Goal: Task Accomplishment & Management: Use online tool/utility

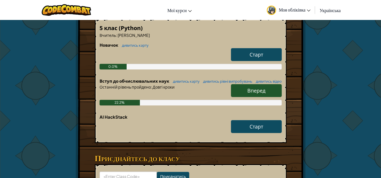
scroll to position [113, 0]
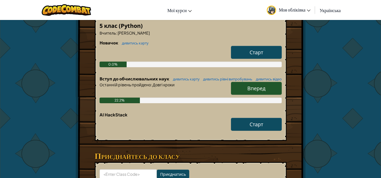
click at [250, 91] on span "Вперед" at bounding box center [256, 88] width 18 height 6
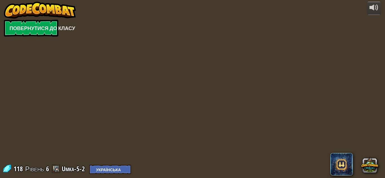
select select "uk"
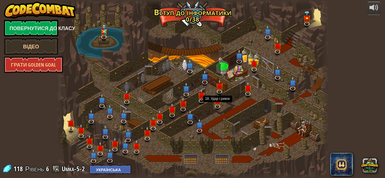
select select "uk"
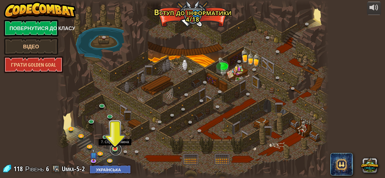
click at [118, 148] on link at bounding box center [115, 149] width 11 height 11
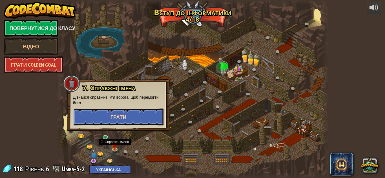
click at [126, 114] on button "Грати" at bounding box center [118, 117] width 91 height 17
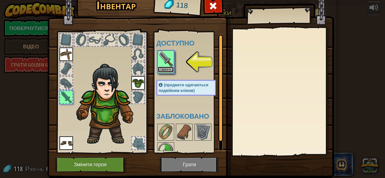
click at [161, 69] on button "Одягнути" at bounding box center [166, 70] width 16 height 6
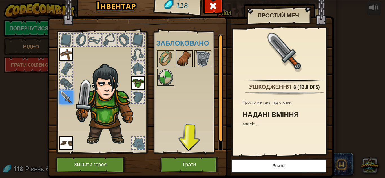
click at [187, 61] on img at bounding box center [184, 59] width 16 height 16
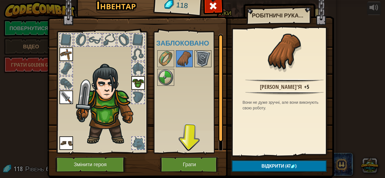
click at [203, 56] on img at bounding box center [203, 59] width 16 height 16
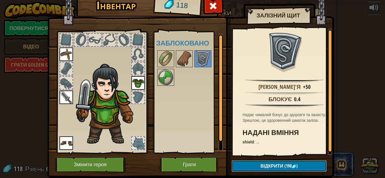
click at [252, 170] on button "Відкрити (190 )" at bounding box center [279, 167] width 95 height 12
click at [251, 170] on button "Відкрити (190 )" at bounding box center [279, 167] width 95 height 12
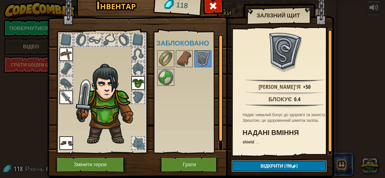
click at [251, 168] on button "Відкрити (190 )" at bounding box center [279, 167] width 95 height 12
click at [183, 47] on h4 "Заблоковано" at bounding box center [191, 42] width 71 height 7
click at [180, 49] on div "Доступно Одягнути Одягнути Одягнути Одягнути (предмети одягаються подвійним клі…" at bounding box center [191, 92] width 71 height 117
click at [180, 51] on img at bounding box center [184, 59] width 16 height 16
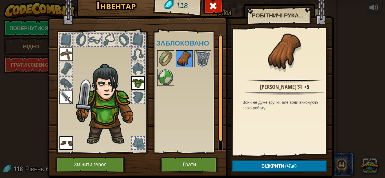
click at [181, 60] on img at bounding box center [184, 59] width 16 height 16
click at [165, 59] on img at bounding box center [166, 59] width 16 height 16
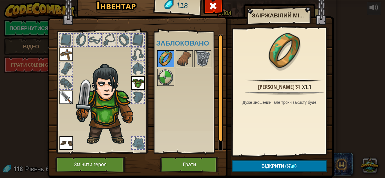
click at [161, 67] on img at bounding box center [166, 59] width 16 height 16
click at [160, 70] on img at bounding box center [166, 78] width 16 height 16
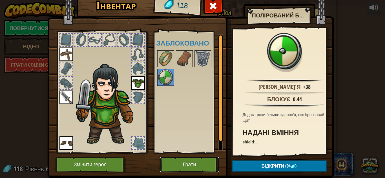
click at [174, 168] on button "Грати" at bounding box center [189, 164] width 59 height 15
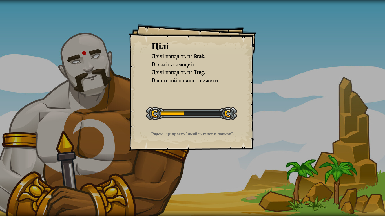
drag, startPoint x: 183, startPoint y: 117, endPoint x: 178, endPoint y: 117, distance: 5.4
click at [183, 117] on div at bounding box center [192, 113] width 92 height 13
drag, startPoint x: 178, startPoint y: 117, endPoint x: 179, endPoint y: 84, distance: 32.7
click at [178, 105] on div "Розпочати рівень" at bounding box center [192, 113] width 92 height 23
click at [179, 84] on ul "Двічі нападіть на Brak. Візьміть самоцвіт. Двічі нападіть на Treg. Ваш герой по…" at bounding box center [193, 68] width 82 height 32
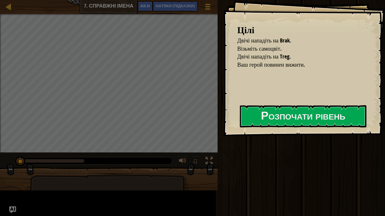
drag, startPoint x: 253, startPoint y: 141, endPoint x: 294, endPoint y: 136, distance: 41.1
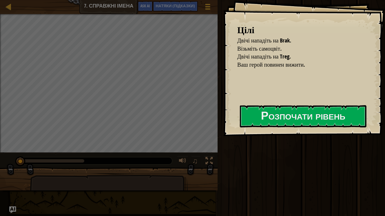
click at [286, 140] on div at bounding box center [303, 139] width 127 height 13
click at [303, 127] on div "[PERSON_NAME] нападіть на [GEOGRAPHIC_DATA]. Візьміть самоцвіт. Двічі нападіть …" at bounding box center [304, 68] width 162 height 136
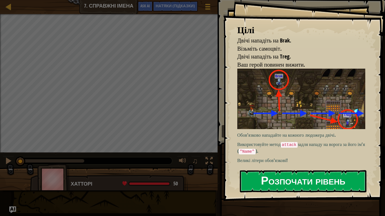
click at [313, 170] on button "Розпочати рівень" at bounding box center [303, 181] width 127 height 22
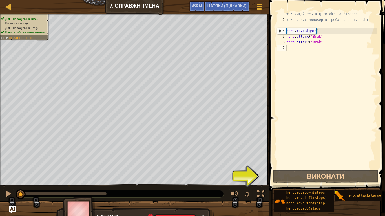
click at [380, 0] on span at bounding box center [327, 88] width 120 height 208
drag, startPoint x: 383, startPoint y: 0, endPoint x: 378, endPoint y: 7, distance: 8.8
click at [380, 6] on span at bounding box center [327, 88] width 120 height 208
click at [380, 0] on span at bounding box center [327, 88] width 120 height 208
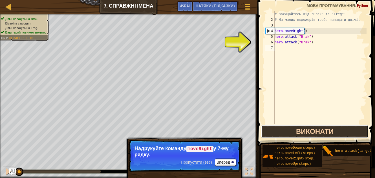
click at [298, 137] on button "Виконати" at bounding box center [314, 131] width 107 height 13
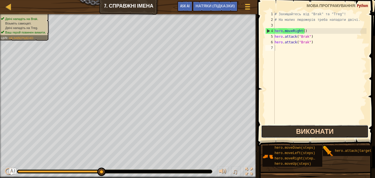
click at [289, 127] on button "Виконати" at bounding box center [314, 131] width 107 height 13
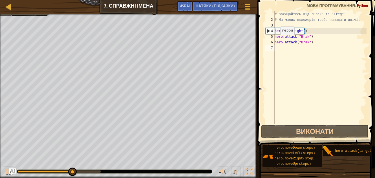
click at [275, 41] on div "# Захищайтесь від "Brak" та "Treg"! # На малих людожерів треба нападати двічі. …" at bounding box center [319, 73] width 93 height 124
type textarea "hero.attack("Brak")"
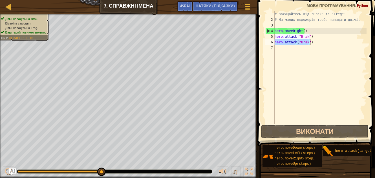
drag, startPoint x: 275, startPoint y: 41, endPoint x: 310, endPoint y: 42, distance: 35.2
click at [310, 42] on div "# Захищайтесь від "Brak" та "Treg"! # На малих людожерів треба нападати двічі. …" at bounding box center [319, 73] width 93 height 124
click at [292, 46] on div "# Захищайтесь від "Brak" та "Treg"! # На малих людожерів треба нападати двічі. …" at bounding box center [319, 73] width 93 height 124
paste textarea "hero.attack("Brak")"
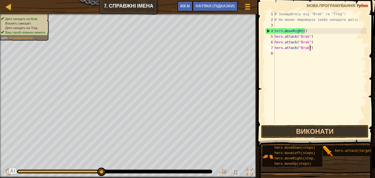
click at [272, 53] on div "hero.attack("Brak") 1 2 3 4 5 6 7 8 # Захищайтесь від "Brak" та "Treg"! # На ма…" at bounding box center [315, 67] width 102 height 113
type textarea "hero.attack("Brak")"
click at [270, 54] on div "8" at bounding box center [269, 54] width 9 height 6
paste textarea "hero.attack("Brak")"
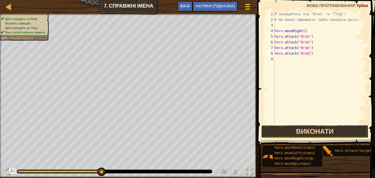
click at [295, 130] on button "Виконати" at bounding box center [314, 131] width 107 height 13
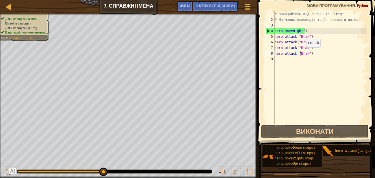
click at [301, 53] on div "# Захищайтесь від "Brak" та "Treg"! # На малих людожерів треба нападати двічі. …" at bounding box center [319, 73] width 93 height 124
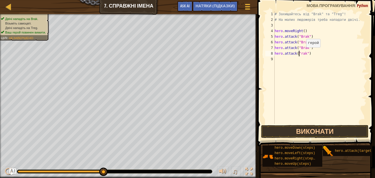
scroll to position [3, 2]
click at [301, 49] on div "# Захищайтесь від "Brak" та "Treg"! # На малих людожерів треба нападати двічі. …" at bounding box center [319, 73] width 93 height 124
click at [330, 130] on button "Виконати" at bounding box center [314, 131] width 107 height 13
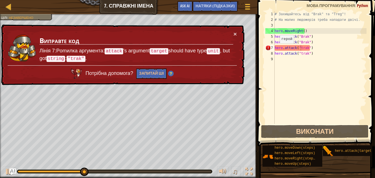
click at [243, 29] on div "× Виправте код Лінія 7:Pomилка аргумента: attack 's argument target should have…" at bounding box center [122, 55] width 244 height 61
drag, startPoint x: 243, startPoint y: 29, endPoint x: 236, endPoint y: 32, distance: 7.2
click at [237, 32] on div "× Виправте код Лінія 7:Pomилка аргумента: attack 's argument target should have…" at bounding box center [122, 55] width 244 height 61
click at [236, 32] on button "×" at bounding box center [234, 34] width 3 height 6
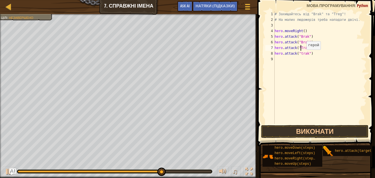
click at [301, 55] on div "# Захищайтесь від "Brak" та "Treg"! # На малих людожерів треба нападати двічі. …" at bounding box center [319, 73] width 93 height 124
click at [300, 53] on div "# Захищайтесь від "Brak" та "Treg"! # На малих людожерів треба нападати двічі. …" at bounding box center [319, 73] width 93 height 124
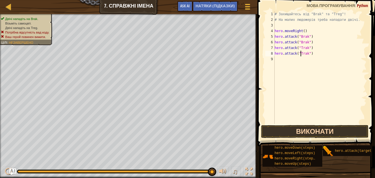
type textarea "hero.attack("Trak")"
click at [305, 127] on button "Виконати" at bounding box center [314, 131] width 107 height 13
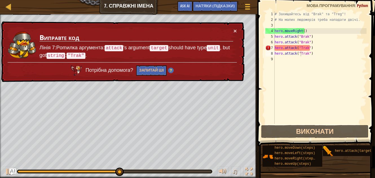
click at [242, 28] on div "× Виправте код Лінія 7:Pomилка аргумента: attack 's argument target should have…" at bounding box center [122, 51] width 244 height 61
click at [231, 25] on div "× Виправте код Лінія 7:Pomилка аргумента: attack 's argument target should have…" at bounding box center [122, 51] width 244 height 61
click at [233, 22] on div "× Виправте код Лінія 7:Pomилка аргумента: attack 's argument target should have…" at bounding box center [122, 51] width 244 height 61
click at [234, 24] on div "× Виправте код Лінія 7:Pomилка аргумента: attack 's argument target should have…" at bounding box center [122, 51] width 244 height 61
click at [235, 27] on div "× Виправте код Лінія 7:Pomилка аргумента: attack 's argument target should have…" at bounding box center [122, 51] width 244 height 61
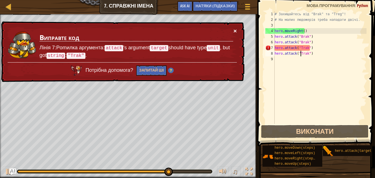
click at [234, 30] on button "×" at bounding box center [234, 31] width 3 height 6
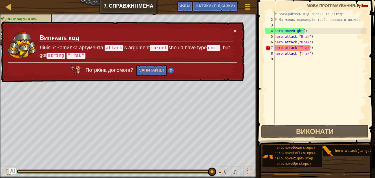
click at [238, 14] on div "Ігрове меню Готово НАТЯКИ (Підказки) Ask AI" at bounding box center [214, 7] width 80 height 13
click at [235, 28] on button "×" at bounding box center [234, 31] width 3 height 6
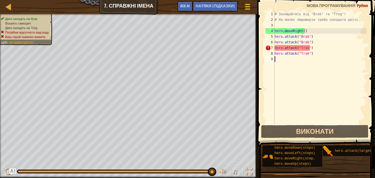
click at [307, 69] on div "# Захищайтесь від "Brak" та "Treg"! # На малих людожерів треба нападати двічі. …" at bounding box center [319, 73] width 93 height 124
click at [305, 47] on div "# Захищайтесь від "Brak" та "Treg"! # На малих людожерів треба нападати двічі. …" at bounding box center [319, 73] width 93 height 124
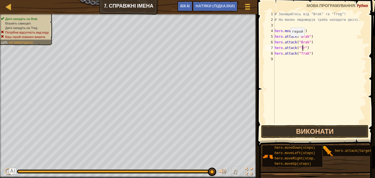
scroll to position [3, 3]
click at [306, 52] on div "# Захищайтесь від "Brak" та "Treg"! # На малих людожерів треба нападати двічі. …" at bounding box center [319, 73] width 93 height 124
click at [323, 130] on button "Виконати" at bounding box center [314, 131] width 107 height 13
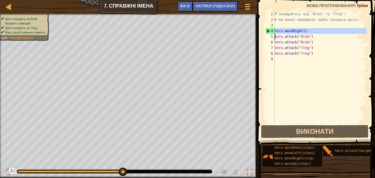
drag, startPoint x: 274, startPoint y: 30, endPoint x: 323, endPoint y: 32, distance: 49.1
click at [323, 32] on div "hero.attack("Treg") 1 2 3 4 5 6 7 8 9 # Захищайтесь від "Brak" та "Treg"! # На …" at bounding box center [315, 67] width 102 height 113
type textarea "hero.moveRight() hero.attack("Brak")"
click at [293, 58] on div "# Захищайтесь від "Brak" та "Treg"! # На малих людожерів треба нападати двічі. …" at bounding box center [319, 73] width 93 height 124
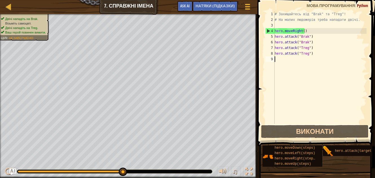
paste textarea "hero.moveRight()"
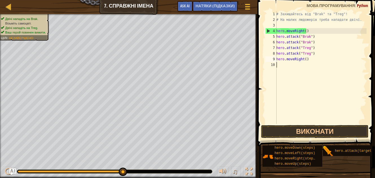
drag, startPoint x: 293, startPoint y: 58, endPoint x: 306, endPoint y: 94, distance: 38.2
click at [303, 80] on div "# Захищайтесь від "Brak" та "Treg"! # На малих людожерів треба нападати двічі. …" at bounding box center [320, 73] width 91 height 124
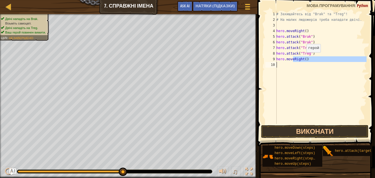
click at [303, 58] on div "# Захищайтесь від "Brak" та "Treg"! # На малих людожерів треба нападати двічі. …" at bounding box center [320, 67] width 91 height 113
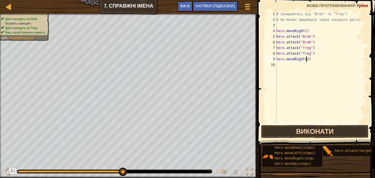
type textarea "hero.moveRight(2)"
click at [317, 125] on button "Виконати" at bounding box center [314, 131] width 107 height 13
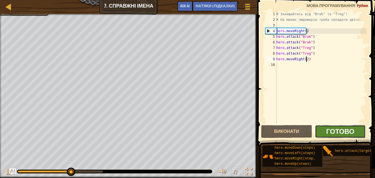
click at [333, 127] on span "Готово" at bounding box center [340, 131] width 28 height 9
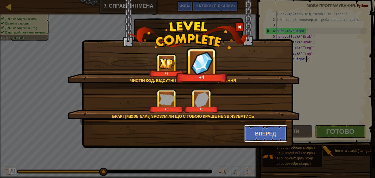
click at [269, 133] on button "Вперед" at bounding box center [266, 133] width 44 height 17
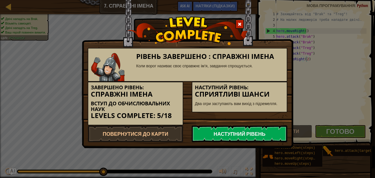
click at [249, 139] on link "Наступний рівень" at bounding box center [240, 133] width 96 height 17
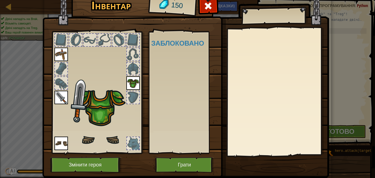
click at [169, 96] on div "Доступно (предмети одягаються подвійним кліком) Заблоковано" at bounding box center [186, 92] width 71 height 117
click at [131, 70] on div at bounding box center [133, 69] width 12 height 12
click at [135, 47] on div at bounding box center [96, 91] width 93 height 127
click at [74, 167] on button "Змінити героя" at bounding box center [86, 164] width 72 height 15
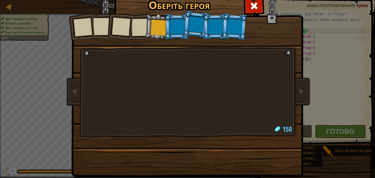
drag, startPoint x: 256, startPoint y: 6, endPoint x: 245, endPoint y: 13, distance: 13.4
click at [253, 8] on div at bounding box center [254, 5] width 18 height 18
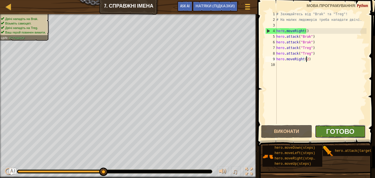
click at [330, 134] on span "Готово" at bounding box center [340, 131] width 28 height 9
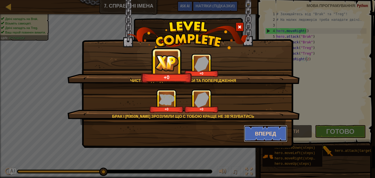
drag, startPoint x: 246, startPoint y: 138, endPoint x: 250, endPoint y: 134, distance: 6.0
click at [250, 134] on button "Вперед" at bounding box center [266, 133] width 44 height 17
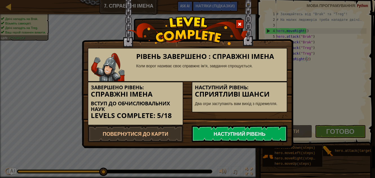
click at [237, 137] on link "Наступний рівень" at bounding box center [240, 133] width 96 height 17
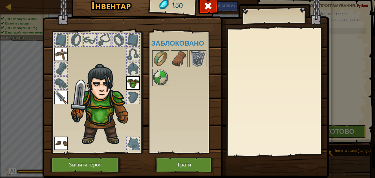
click at [151, 70] on div at bounding box center [186, 68] width 71 height 37
click at [190, 57] on img at bounding box center [198, 59] width 16 height 16
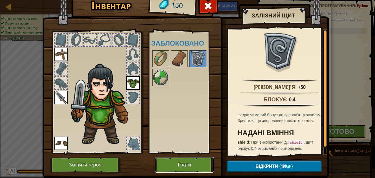
click at [192, 163] on button "Грати" at bounding box center [184, 164] width 59 height 15
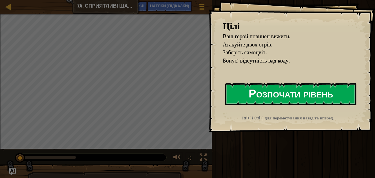
drag, startPoint x: 341, startPoint y: 73, endPoint x: 336, endPoint y: 84, distance: 12.4
click at [337, 77] on div "Цілі Ваш герой повинен вижити. Атакуйте двох огрів. Заберіть самоцвіт. Бонус: в…" at bounding box center [291, 66] width 166 height 132
click at [335, 93] on button "Розпочати рівень" at bounding box center [290, 94] width 131 height 22
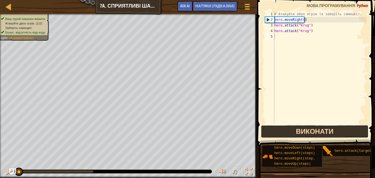
click at [297, 138] on button "Виконати" at bounding box center [315, 131] width 108 height 13
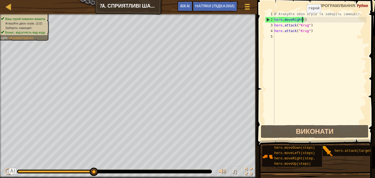
click at [302, 18] on div "# Атакуйте обох огрів та заберіть самоцвіт. hero . moveRight ( ) hero . attack …" at bounding box center [319, 73] width 93 height 124
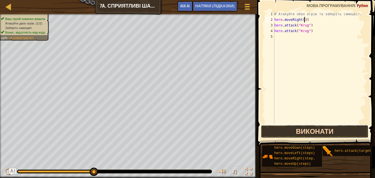
click at [303, 130] on button "Виконати" at bounding box center [315, 131] width 108 height 13
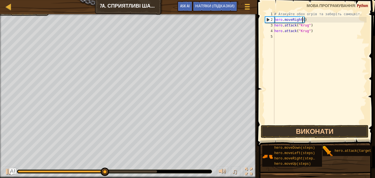
type textarea "hero.moveRight(2)"
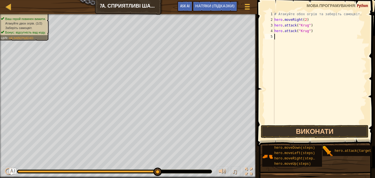
click at [279, 36] on div "# Атакуйте обох огрів та заберіть самоцвіт. hero . moveRight ( 2 ) hero . attac…" at bounding box center [319, 73] width 93 height 124
click at [325, 94] on div "# Атакуйте обох огрів та заберіть самоцвіт. hero . moveRight ( 2 ) hero . attac…" at bounding box center [319, 73] width 93 height 124
click at [313, 136] on button "Виконати" at bounding box center [315, 131] width 108 height 13
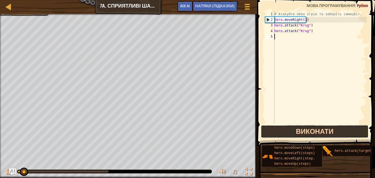
click at [318, 127] on button "Виконати" at bounding box center [315, 131] width 108 height 13
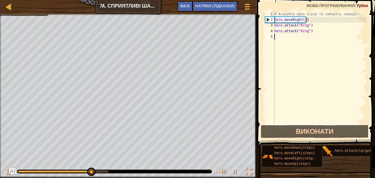
scroll to position [4, 0]
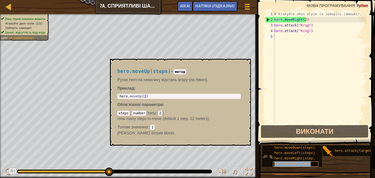
type textarea "hero.moveUp(steps)"
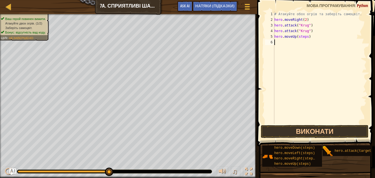
drag, startPoint x: 334, startPoint y: 99, endPoint x: 305, endPoint y: 77, distance: 37.4
click at [334, 99] on div "# Атакуйте обох огрів та заберіть самоцвіт. hero . moveRight ( 2 ) hero . attac…" at bounding box center [319, 73] width 93 height 124
click at [305, 40] on div "# Атакуйте обох огрів та заберіть самоцвіт. hero . moveRight ( 2 ) hero . attac…" at bounding box center [319, 73] width 93 height 124
click at [305, 39] on div "# Атакуйте обох огрів та заберіть самоцвіт. hero . moveRight ( 2 ) hero . attac…" at bounding box center [319, 73] width 93 height 124
click at [305, 37] on div "# Атакуйте обох огрів та заберіть самоцвіт. hero . moveRight ( 2 ) hero . attac…" at bounding box center [319, 73] width 93 height 124
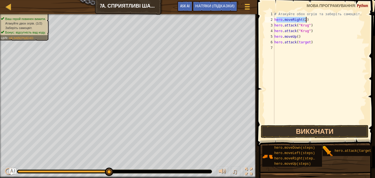
drag, startPoint x: 275, startPoint y: 17, endPoint x: 310, endPoint y: 22, distance: 35.2
click at [310, 22] on div "# Атакуйте обох огрів та заберіть самоцвіт. hero . moveRight ( 2 ) hero . attac…" at bounding box center [319, 73] width 93 height 124
click at [309, 42] on div "# Атакуйте обох огрів та заберіть самоцвіт. hero . moveRight ( 2 ) hero . attac…" at bounding box center [319, 73] width 93 height 124
type textarea "h"
paste textarea "ero.moveRight(2)"
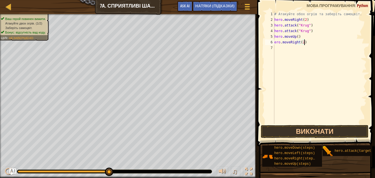
click at [274, 43] on div "# Атакуйте обох огрів та заберіть самоцвіт. hero . moveRight ( 2 ) hero . attac…" at bounding box center [319, 73] width 93 height 124
type textarea "hero.moveRight(2)"
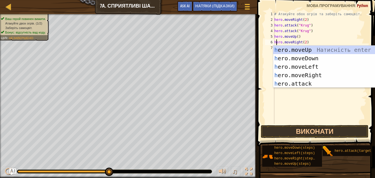
click at [332, 109] on div "# Атакуйте обох огрів та заберіть самоцвіт. hero . moveRight ( 2 ) hero . attac…" at bounding box center [319, 73] width 93 height 124
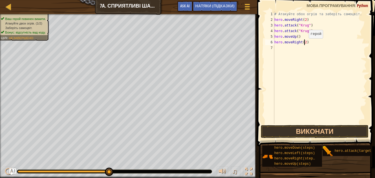
click at [304, 44] on div "# Атакуйте обох огрів та заберіть самоцвіт. hero . moveRight ( 2 ) hero . attac…" at bounding box center [319, 73] width 93 height 124
type textarea "hero.moveRight(2)"
click at [303, 43] on div "# Атакуйте обох огрів та заберіть самоцвіт. hero . moveRight ( 2 ) hero . attac…" at bounding box center [319, 73] width 93 height 124
click at [303, 42] on div "# Атакуйте обох огрів та заберіть самоцвіт. hero . moveRight ( 2 ) hero . attac…" at bounding box center [319, 73] width 93 height 124
type textarea "hero.moveRight(1)"
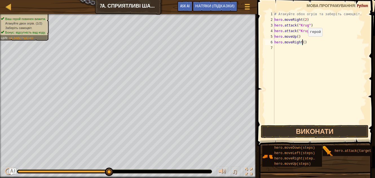
scroll to position [3, 2]
click at [283, 52] on div "# Атакуйте обох огрів та заберіть самоцвіт. hero . moveRight ( 2 ) hero . attac…" at bounding box center [319, 73] width 93 height 124
click at [284, 50] on div "# Атакуйте обох огрів та заберіть самоцвіт. hero . moveRight ( 2 ) hero . attac…" at bounding box center [320, 73] width 91 height 124
drag, startPoint x: 276, startPoint y: 32, endPoint x: 329, endPoint y: 31, distance: 52.1
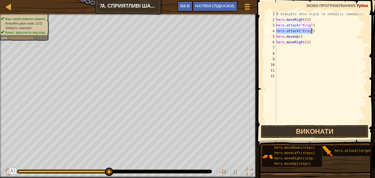
click at [329, 31] on div "# Атакуйте обох огрів та заберіть самоцвіт. hero . moveRight ( 2 ) hero . attac…" at bounding box center [320, 73] width 91 height 124
type textarea "hero.attack("Krug")"
click at [310, 49] on div "# Атакуйте обох огрів та заберіть самоцвіт. hero . moveRight ( 2 ) hero . attac…" at bounding box center [320, 73] width 91 height 124
paste textarea "hero.attack("Krug")"
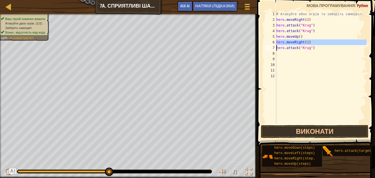
drag, startPoint x: 274, startPoint y: 43, endPoint x: 316, endPoint y: 44, distance: 41.7
click at [316, 44] on div "hero.attack("Krug") 1 2 3 4 5 6 7 8 9 10 11 12 # Атакуйте обох огрів та заберіт…" at bounding box center [315, 67] width 103 height 113
drag, startPoint x: 313, startPoint y: 46, endPoint x: 309, endPoint y: 50, distance: 5.6
click at [311, 48] on div "# Атакуйте обох огрів та заберіть самоцвіт. hero . moveRight ( 2 ) hero . attac…" at bounding box center [320, 73] width 91 height 124
type textarea "hero.attack("Krug")"
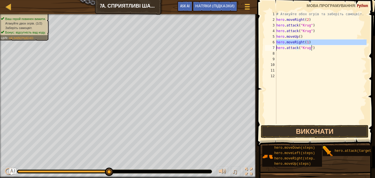
click at [297, 55] on div "# Атакуйте обох огрів та заберіть самоцвіт. hero . moveRight ( 2 ) hero . attac…" at bounding box center [320, 73] width 91 height 124
paste textarea
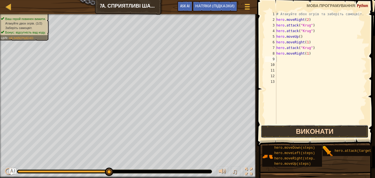
click at [318, 126] on button "Виконати" at bounding box center [315, 131] width 108 height 13
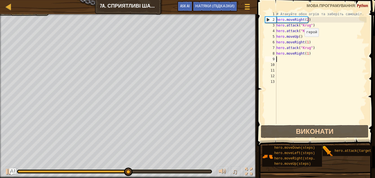
click at [301, 42] on div "# Атакуйте обох огрів та заберіть самоцвіт. hero . moveRight ( 2 ) hero . attac…" at bounding box center [320, 73] width 91 height 124
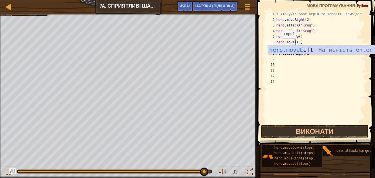
scroll to position [3, 2]
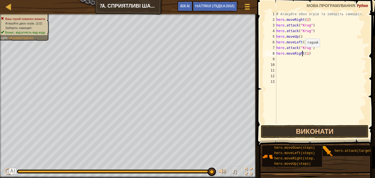
click at [303, 53] on div "# Атакуйте обох огрів та заберіть самоцвіт. hero . moveRight ( 2 ) hero . attac…" at bounding box center [320, 73] width 91 height 124
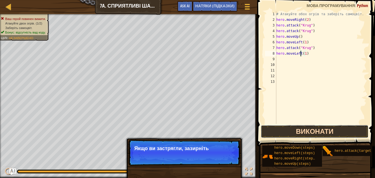
click at [285, 129] on button "Виконати" at bounding box center [315, 131] width 108 height 13
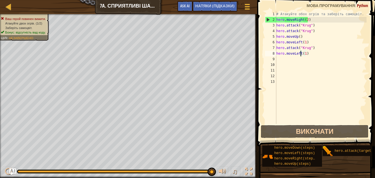
click at [306, 54] on div "# Атакуйте обох огрів та заберіть самоцвіт. hero . moveRight ( 2 ) hero . attac…" at bounding box center [320, 73] width 91 height 124
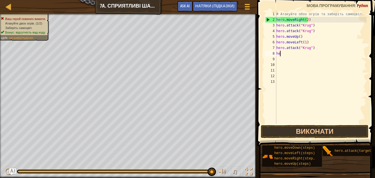
scroll to position [3, 0]
type textarea "h"
click at [308, 48] on div "# Атакуйте обох огрів та заберіть самоцвіт. hero . moveRight ( 2 ) hero . attac…" at bounding box center [320, 73] width 91 height 124
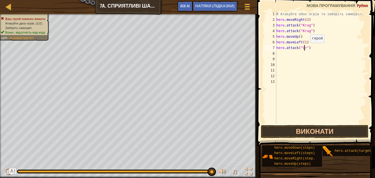
scroll to position [3, 3]
type textarea "hero.attack("Grump")"
click at [278, 54] on div "# Атакуйте обох огрів та заберіть самоцвіт. hero . moveRight ( 2 ) hero . attac…" at bounding box center [320, 73] width 91 height 124
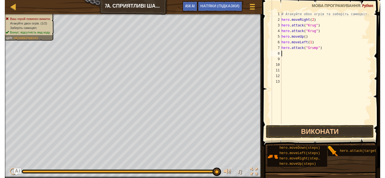
scroll to position [3, 0]
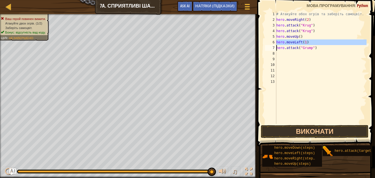
drag, startPoint x: 275, startPoint y: 42, endPoint x: 330, endPoint y: 43, distance: 54.9
click at [330, 43] on div "1 2 3 4 5 6 7 8 9 10 11 12 13 # Атакуйте обох огрів та заберіть самоцвіт. hero …" at bounding box center [315, 67] width 103 height 113
type textarea "hero.moveLeft(1) hero.attack("Grump")"
click at [317, 51] on div "# Атакуйте обох огрів та заберіть самоцвіт. hero . moveRight ( 2 ) hero . attac…" at bounding box center [320, 73] width 91 height 124
paste textarea
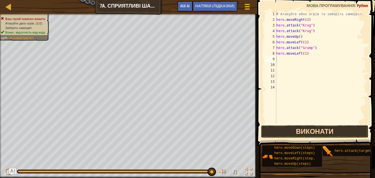
click at [278, 129] on button "Виконати" at bounding box center [315, 131] width 108 height 13
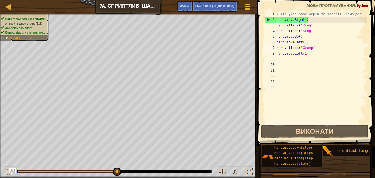
click at [314, 47] on div "# Атакуйте обох огрів та заберіть самоцвіт. hero . moveRight ( 2 ) hero . attac…" at bounding box center [320, 73] width 91 height 124
click at [313, 54] on div "# Атакуйте обох огрів та заберіть самоцвіт. hero . moveRight ( 2 ) hero . attac…" at bounding box center [320, 73] width 91 height 124
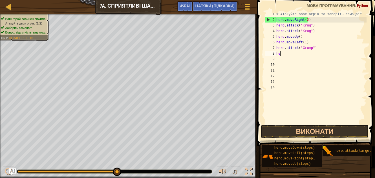
type textarea "h"
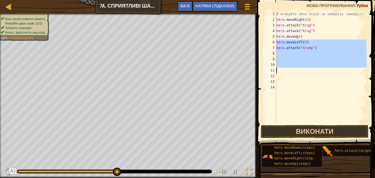
drag, startPoint x: 276, startPoint y: 45, endPoint x: 359, endPoint y: 68, distance: 86.5
click at [359, 68] on div "1 2 3 4 5 6 7 8 9 10 11 12 13 14 # Атакуйте обох огрів та заберіть самоцвіт. he…" at bounding box center [315, 67] width 103 height 113
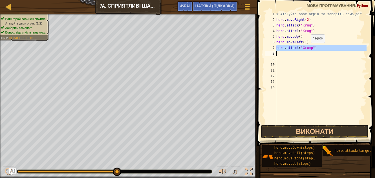
drag, startPoint x: 276, startPoint y: 48, endPoint x: 308, endPoint y: 48, distance: 32.1
click at [308, 48] on div "1 2 3 4 5 6 7 8 9 10 11 12 13 14 # Атакуйте обох огрів та заберіть самоцвіт. he…" at bounding box center [315, 67] width 103 height 113
type textarea "hero.attack("Grump")"
click at [303, 57] on div "# Атакуйте обох огрів та заберіть самоцвіт. hero . moveRight ( 2 ) hero . attac…" at bounding box center [320, 73] width 91 height 124
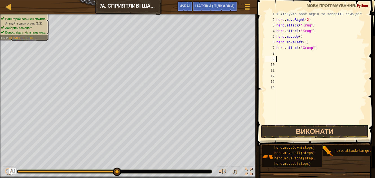
click at [303, 52] on div "# Атакуйте обох огрів та заберіть самоцвіт. hero . moveRight ( 2 ) hero . attac…" at bounding box center [320, 73] width 91 height 124
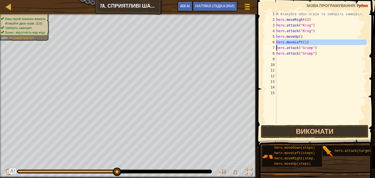
drag, startPoint x: 276, startPoint y: 40, endPoint x: 318, endPoint y: 44, distance: 42.2
click at [318, 44] on div "1 2 3 4 5 6 7 8 9 10 11 12 13 14 15 # Атакуйте обох огрів та заберіть самоцвіт.…" at bounding box center [315, 67] width 103 height 113
type textarea "hero.moveLeft(1) hero.attack("Grump")"
click at [303, 60] on div "# Атакуйте обох огрів та заберіть самоцвіт. hero . moveRight ( 2 ) hero . attac…" at bounding box center [320, 73] width 91 height 124
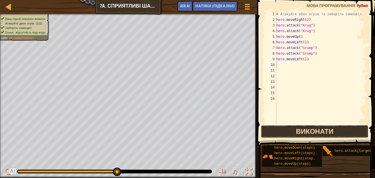
click at [290, 130] on button "Виконати" at bounding box center [315, 131] width 108 height 13
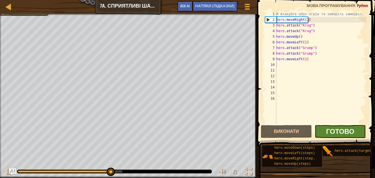
drag, startPoint x: 334, startPoint y: 124, endPoint x: 342, endPoint y: 130, distance: 9.6
click at [342, 129] on div "1 2 3 4 5 6 7 8 9 10 11 12 13 14 15 16 # Атакуйте обох огрів та заберіть самоцв…" at bounding box center [314, 84] width 119 height 163
click at [342, 130] on span "Готово" at bounding box center [340, 131] width 28 height 9
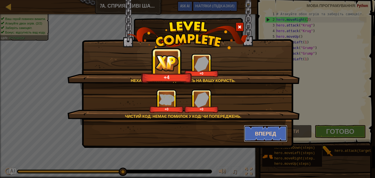
click at [261, 134] on button "Вперед" at bounding box center [266, 133] width 44 height 17
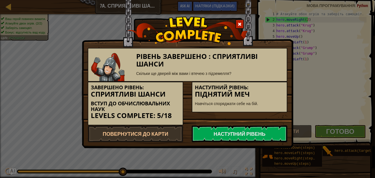
click at [255, 131] on link "Наступний рівень" at bounding box center [240, 133] width 96 height 17
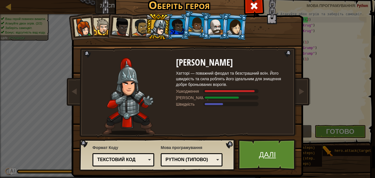
click at [252, 149] on link "Далі" at bounding box center [267, 154] width 59 height 31
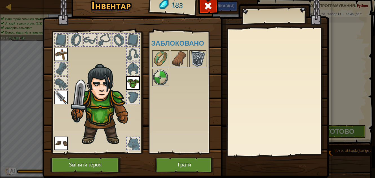
click at [204, 61] on div at bounding box center [197, 58] width 17 height 17
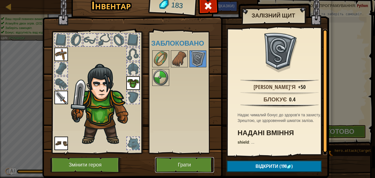
click at [187, 163] on button "Грати" at bounding box center [184, 164] width 59 height 15
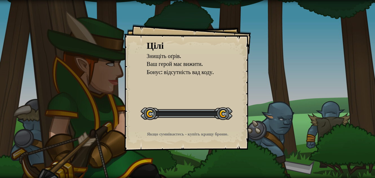
click at [200, 151] on div "Цілі Знищіть оґрів. Ваш герой має вижити. Бонус: відсутність вад коду. Розпочат…" at bounding box center [187, 89] width 375 height 178
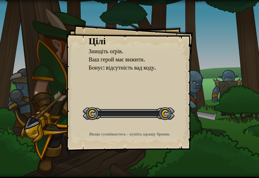
drag, startPoint x: 204, startPoint y: 127, endPoint x: 187, endPoint y: 139, distance: 20.1
click at [187, 139] on div "Цілі Знищіть оґрів. Ваш герой має вижити. Бонус: відсутність вад коду. Розпочат…" at bounding box center [129, 89] width 259 height 178
drag, startPoint x: 147, startPoint y: 49, endPoint x: 150, endPoint y: 52, distance: 4.8
click at [147, 50] on li "Знищіть оґрів." at bounding box center [125, 51] width 87 height 8
drag, startPoint x: 163, startPoint y: 58, endPoint x: 167, endPoint y: 57, distance: 4.5
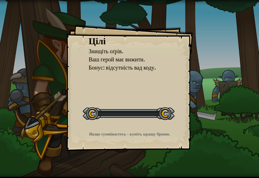
click at [166, 58] on ul "Знищіть оґрів. Ваш герой має вижити. Бонус: відсутність вад коду." at bounding box center [130, 59] width 82 height 24
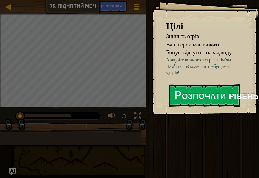
click at [217, 91] on button "Розпочати рівень" at bounding box center [204, 96] width 72 height 22
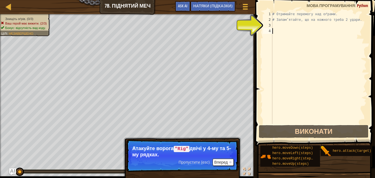
drag, startPoint x: 1, startPoint y: 87, endPoint x: -2, endPoint y: 89, distance: 3.8
click at [0, 0] on html "Карта Вступ до обчислювальних наук 7b. Піднятий меч Ігрове меню Готово НАТЯКИ (…" at bounding box center [187, 0] width 375 height 0
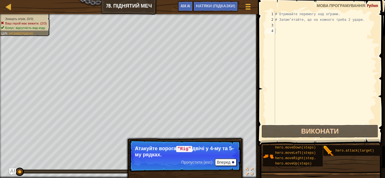
click at [265, 70] on div "1 2 3 4 # Отримайте перемогу над оґрами. # Запам’ятайте, що на кожного треба 2 …" at bounding box center [320, 84] width 129 height 163
click at [0, 140] on div at bounding box center [0, 100] width 1 height 173
click at [81, 120] on div "Знищіть оґрів. (0/3) Ваш герой має вижити. (2/3) Бонус: відсутність вад коду. Ц…" at bounding box center [129, 96] width 258 height 164
click at [227, 159] on button "Вперед" at bounding box center [225, 162] width 21 height 7
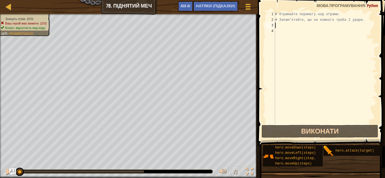
click at [279, 25] on div "# Отримайте перемогу над оґрами. # Запам’ятайте, що на кожного треба 2 удари." at bounding box center [325, 73] width 103 height 124
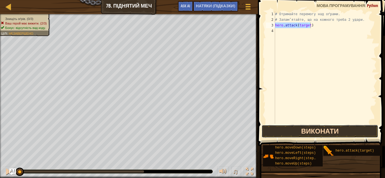
click at [294, 131] on button "Виконати" at bounding box center [319, 131] width 117 height 13
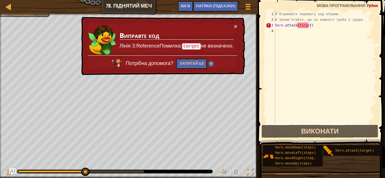
click at [236, 22] on div "× Виправте код Лінія 3:ReferenceПомилка: target не визначено. Потрібна допомога…" at bounding box center [162, 46] width 165 height 59
click at [236, 23] on div "× Виправте код Лінія 3:ReferenceПомилка: target не визначено. Потрібна допомога…" at bounding box center [162, 46] width 165 height 59
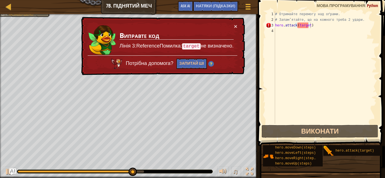
click at [236, 23] on div "× Виправте код Лінія 3:ReferenceПомилка: target не визначено. Потрібна допомога…" at bounding box center [162, 46] width 165 height 59
click at [236, 24] on div "× Виправте код Лінія 3:ReferenceПомилка: target не визначено. Потрібна допомога…" at bounding box center [162, 46] width 165 height 59
click at [235, 25] on button "×" at bounding box center [235, 26] width 3 height 6
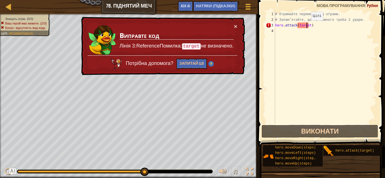
click at [306, 26] on div "# Отримайте перемогу над оґрами. # Запам’ятайте, що на кожного треба 2 удари. h…" at bounding box center [325, 73] width 103 height 124
click at [308, 25] on div "# Отримайте перемогу над оґрами. # Запам’ятайте, що на кожного треба 2 удари. h…" at bounding box center [325, 73] width 103 height 124
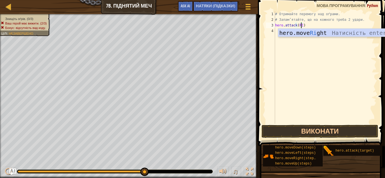
scroll to position [3, 2]
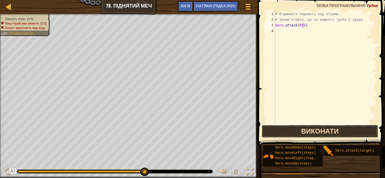
click at [312, 128] on button "Виконати" at bounding box center [319, 131] width 117 height 13
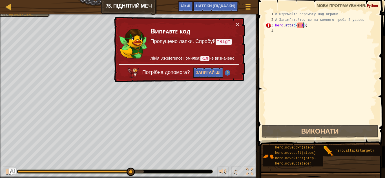
click at [236, 19] on div "× Виправте код Пропущено лапки. Спробуй "Rig" Лінія 3:ReferenceПомилка: RIG не …" at bounding box center [179, 50] width 132 height 66
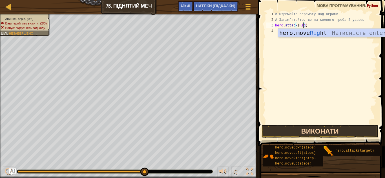
type textarea "hero.attack(Rig)"
click at [301, 130] on button "Виконати" at bounding box center [319, 131] width 117 height 13
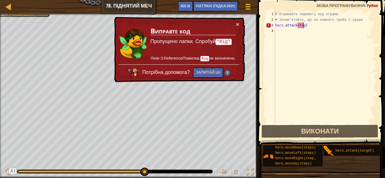
click at [49, 174] on div at bounding box center [115, 172] width 196 height 4
click at [43, 171] on div at bounding box center [81, 172] width 126 height 2
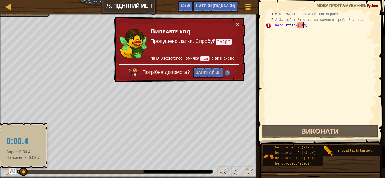
drag, startPoint x: 42, startPoint y: 172, endPoint x: 23, endPoint y: 171, distance: 19.4
click at [23, 171] on div at bounding box center [23, 172] width 8 height 8
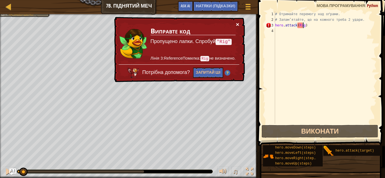
click at [236, 23] on button "×" at bounding box center [237, 24] width 3 height 6
click at [301, 30] on div "# Отримайте перемогу над оґрами. # Запам’ятайте, що на кожного треба 2 удари. h…" at bounding box center [325, 73] width 103 height 124
click at [297, 25] on div "# Отримайте перемогу над оґрами. # Запам’ятайте, що на кожного треба 2 удари. h…" at bounding box center [325, 73] width 103 height 124
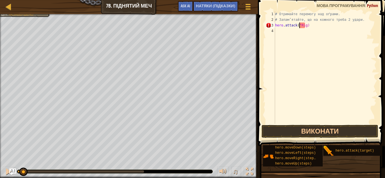
scroll to position [3, 2]
click at [304, 26] on div "# Отримайте перемогу над оґрами. # Запам’ятайте, що на кожного треба 2 удари. h…" at bounding box center [325, 73] width 103 height 124
type textarea "hero.attack("Rig")"
drag, startPoint x: 299, startPoint y: 26, endPoint x: 306, endPoint y: 27, distance: 6.8
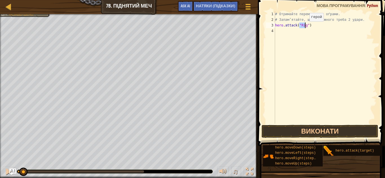
click at [306, 27] on div "# Отримайте перемогу над оґрами. # Запам’ятайте, що на кожного треба 2 удари. h…" at bounding box center [325, 73] width 103 height 124
click at [299, 30] on div "# Отримайте перемогу над оґрами. # Запам’ятайте, що на кожного треба 2 удари. h…" at bounding box center [325, 73] width 103 height 124
click at [299, 26] on div "# Отримайте перемогу над оґрами. # Запам’ятайте, що на кожного треба 2 удари. h…" at bounding box center [325, 73] width 103 height 124
type textarea "hero.attack("Rig")"
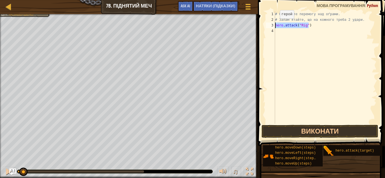
drag, startPoint x: 311, startPoint y: 25, endPoint x: 273, endPoint y: 24, distance: 38.3
click at [273, 24] on div "hero.attack("Rig") 1 2 3 4 # Отримайте перемогу над оґрами. # Запам’ятайте, що …" at bounding box center [321, 67] width 112 height 113
click at [303, 30] on div "# Отримайте перемогу над оґрами. # Запам’ятайте, що на кожного треба 2 удари. h…" at bounding box center [325, 73] width 103 height 124
drag, startPoint x: 309, startPoint y: 26, endPoint x: 269, endPoint y: 26, distance: 39.4
click at [269, 26] on div "1 2 3 4 # Отримайте перемогу над оґрами. # Запам’ятайте, що на кожного треба 2 …" at bounding box center [321, 67] width 112 height 113
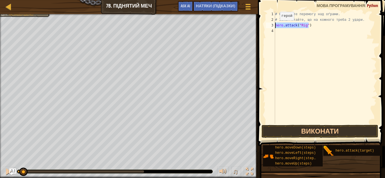
type textarea "hero.attack("Rig")"
click at [288, 29] on div "# Отримайте перемогу над оґрами. # Запам’ятайте, що на кожного треба 2 удари. h…" at bounding box center [325, 73] width 103 height 124
paste textarea "hero.attack("Rig")"
type textarea "hero.attack("Rig")"
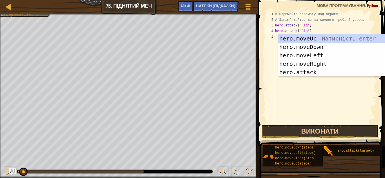
click at [304, 95] on div "# Отримайте перемогу над оґрами. # Запам’ятайте, що на кожного треба 2 удари. h…" at bounding box center [325, 73] width 103 height 124
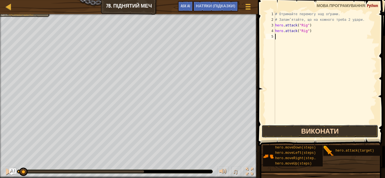
click at [310, 128] on button "Виконати" at bounding box center [319, 131] width 117 height 13
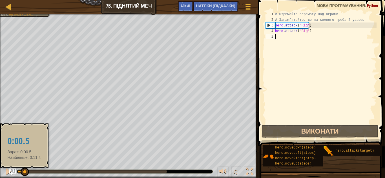
drag, startPoint x: 68, startPoint y: 171, endPoint x: 20, endPoint y: 170, distance: 47.9
click at [21, 170] on div at bounding box center [25, 172] width 8 height 8
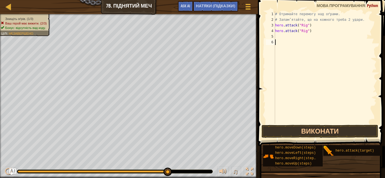
click at [57, 167] on div "♫" at bounding box center [129, 170] width 258 height 17
click at [57, 170] on div at bounding box center [115, 172] width 196 height 4
click at [56, 172] on div at bounding box center [92, 172] width 149 height 2
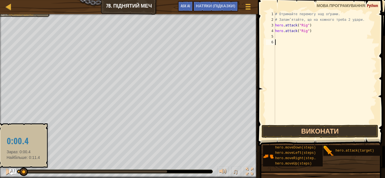
drag, startPoint x: 56, startPoint y: 172, endPoint x: 20, endPoint y: 173, distance: 35.8
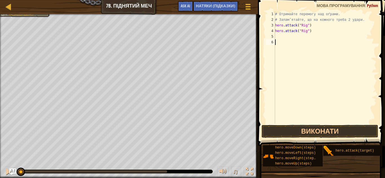
click at [283, 41] on div "# Отримайте перемогу над оґрами. # Запам’ятайте, що на кожного треба 2 удари. h…" at bounding box center [325, 73] width 103 height 124
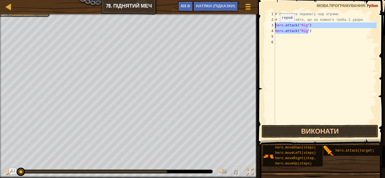
click at [255, 25] on div "Карта Вступ до обчислювальних наук 7b. Піднятий меч Ігрове меню Готово НАТЯКИ (…" at bounding box center [192, 89] width 385 height 178
type textarea "hero.attack("Rig") hero.attack("Rig")"
click at [282, 40] on div "# Отримайте перемогу над оґрами. # Запам’ятайте, що на кожного треба 2 удари. h…" at bounding box center [325, 73] width 103 height 124
type textarea "v"
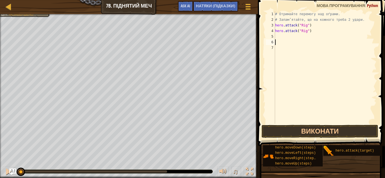
paste textarea "hero.attack("Rig")"
drag, startPoint x: 300, startPoint y: 41, endPoint x: 304, endPoint y: 44, distance: 5.5
click at [305, 44] on div "# Отримайте перемогу над оґрами. # Запам’ятайте, що на кожного треба 2 удари. h…" at bounding box center [325, 73] width 103 height 124
click at [304, 50] on div "# Отримайте перемогу над оґрами. # Запам’ятайте, що на кожного треба 2 удари. h…" at bounding box center [325, 73] width 103 height 124
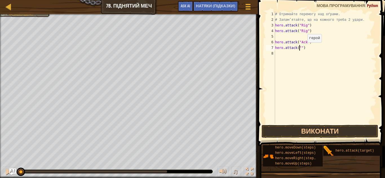
scroll to position [3, 2]
drag, startPoint x: 299, startPoint y: 42, endPoint x: 305, endPoint y: 41, distance: 5.3
click at [305, 41] on div "# Отримайте перемогу над оґрами. # Запам’ятайте, що на кожного треба 2 удари. h…" at bounding box center [325, 73] width 103 height 124
paste textarea "Rig")"
click at [316, 50] on div "# Отримайте перемогу над оґрами. # Запам’ятайте, що на кожного треба 2 удари. h…" at bounding box center [325, 73] width 103 height 124
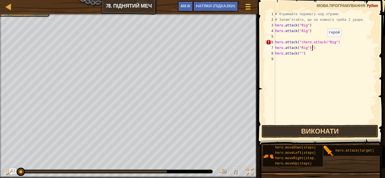
scroll to position [3, 2]
click at [299, 48] on div "# Отримайте перемогу над оґрами. # Запам’ятайте, що на кожного треба 2 удари. h…" at bounding box center [325, 73] width 103 height 124
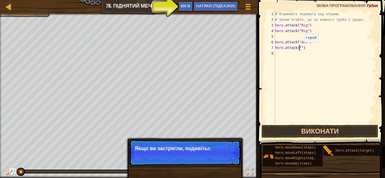
paste textarea "Ack"
type textarea "hero.attack("Ack")"
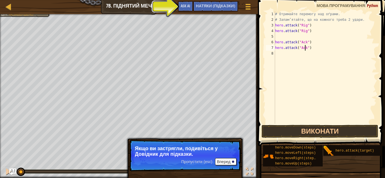
click at [278, 57] on div "# Отримайте перемогу над оґрами. # Запам’ятайте, що на кожного треба 2 удари. h…" at bounding box center [325, 73] width 103 height 124
type textarea "\"
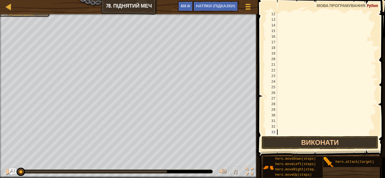
scroll to position [0, 0]
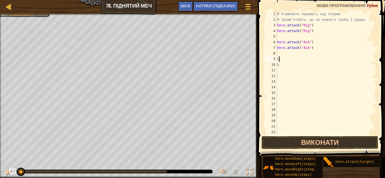
click at [285, 60] on div "# Отримайте перемогу над оґрами. # Запам’ятайте, що на кожного треба 2 удари. h…" at bounding box center [324, 78] width 96 height 135
type textarea "\"
click at [287, 68] on div "# Отримайте перемогу над оґрами. # Запам’ятайте, що на кожного треба 2 удари. h…" at bounding box center [324, 78] width 96 height 135
click at [289, 65] on div "# Отримайте перемогу над оґрами. # Запам’ятайте, що на кожного треба 2 удари. h…" at bounding box center [324, 78] width 96 height 135
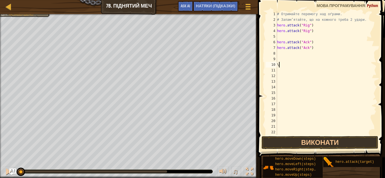
type textarea "\"
click at [282, 60] on div "# Отримайте перемогу над оґрами. # Запам’ятайте, що на кожного треба 2 удари. h…" at bounding box center [324, 78] width 96 height 135
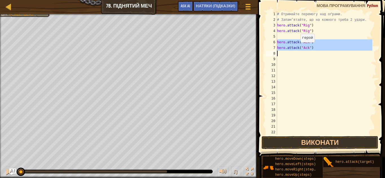
drag, startPoint x: 276, startPoint y: 41, endPoint x: 298, endPoint y: 48, distance: 22.3
click at [298, 48] on div "1 2 3 4 5 6 7 8 9 10 11 12 13 14 15 16 17 18 19 20 21 22 23 # Отримайте перемог…" at bounding box center [321, 73] width 112 height 124
type textarea "hero.attack("Ack")"
click at [280, 59] on div "# Отримайте перемогу над оґрами. # Запам’ятайте, що на кожного треба 2 удари. h…" at bounding box center [324, 78] width 96 height 135
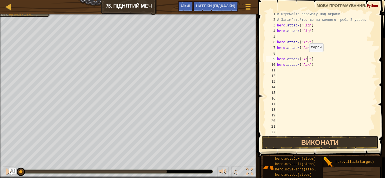
click at [306, 57] on div "# Отримайте перемогу над оґрами. # Запам’ятайте, що на кожного треба 2 удари. h…" at bounding box center [324, 78] width 96 height 135
drag, startPoint x: 305, startPoint y: 63, endPoint x: 310, endPoint y: 66, distance: 5.8
click at [309, 66] on div "# Отримайте перемогу над оґрами. # Запам’ятайте, що на кожного треба 2 удари. h…" at bounding box center [324, 78] width 96 height 135
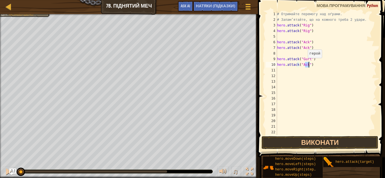
click at [305, 64] on div "# Отримайте перемогу над оґрами. # Запам’ятайте, що на кожного треба 2 удари. h…" at bounding box center [324, 73] width 96 height 124
click at [307, 64] on div "# Отримайте перемогу над оґрами. # Запам’ятайте, що на кожного треба 2 удари. h…" at bounding box center [324, 78] width 96 height 135
drag, startPoint x: 307, startPoint y: 64, endPoint x: 301, endPoint y: 66, distance: 6.6
click at [301, 66] on div "# Отримайте перемогу над оґрами. # Запам’ятайте, що на кожного треба 2 удари. h…" at bounding box center [324, 78] width 96 height 135
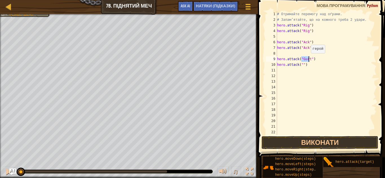
drag, startPoint x: 301, startPoint y: 59, endPoint x: 308, endPoint y: 59, distance: 7.3
click at [308, 59] on div "# Отримайте перемогу над оґрами. # Запам’ятайте, що на кожного треба 2 удари. h…" at bounding box center [324, 78] width 96 height 135
click at [300, 64] on div "# Отримайте перемогу над оґрами. # Запам’ятайте, що на кожного треба 2 удари. h…" at bounding box center [324, 78] width 96 height 135
paste textarea "Gurt"
type textarea "hero.attack("Gurt")"
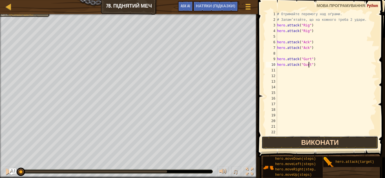
click at [304, 141] on button "Виконати" at bounding box center [319, 142] width 117 height 13
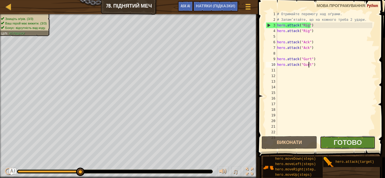
click at [362, 146] on button "Готово" at bounding box center [348, 142] width 56 height 13
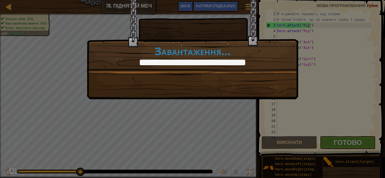
click at [47, 57] on div "Ви майстер бойових мистецтв у коридорах. +0 +0 Новий предмет Чистий код: немає …" at bounding box center [192, 89] width 385 height 178
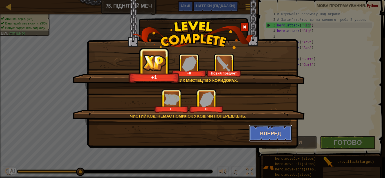
click at [279, 129] on button "Вперед" at bounding box center [271, 133] width 44 height 17
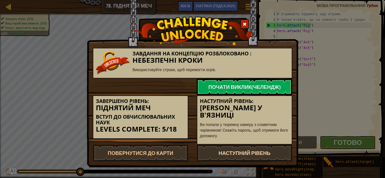
click at [262, 145] on link "Наступний рівень" at bounding box center [245, 153] width 96 height 17
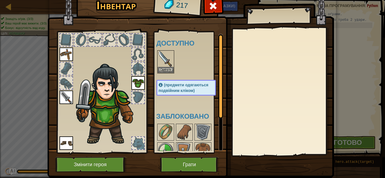
scroll to position [28, 0]
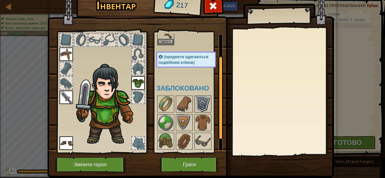
click at [197, 105] on img at bounding box center [203, 104] width 16 height 16
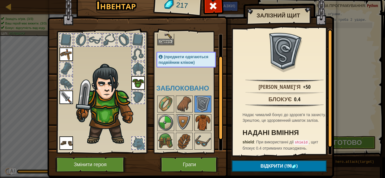
scroll to position [46, 0]
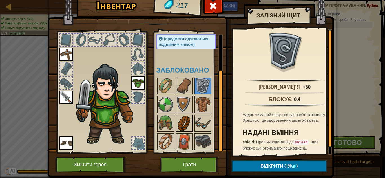
click at [176, 123] on img at bounding box center [184, 124] width 16 height 16
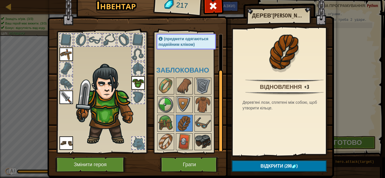
drag, startPoint x: 200, startPoint y: 142, endPoint x: 201, endPoint y: 140, distance: 3.0
click at [201, 140] on img at bounding box center [203, 142] width 16 height 16
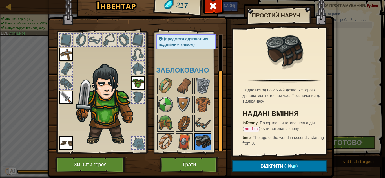
scroll to position [16, 0]
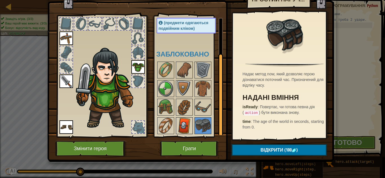
click at [185, 128] on img at bounding box center [184, 126] width 16 height 16
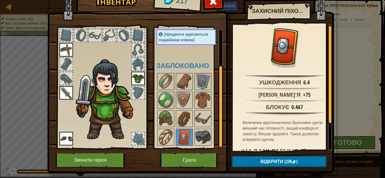
scroll to position [0, 0]
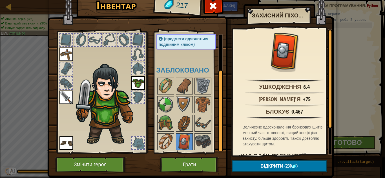
click at [358, 21] on div "Інвентар 217 Доступно Одягнути Одягнути Одягнути Одягнути Одягнути (предмети од…" at bounding box center [192, 89] width 385 height 178
click at [349, 51] on div "Інвентар 217 Доступно Одягнути Одягнути Одягнути Одягнути Одягнути (предмети од…" at bounding box center [192, 89] width 385 height 178
drag, startPoint x: 349, startPoint y: 52, endPoint x: 345, endPoint y: 61, distance: 9.7
click at [349, 52] on div "Інвентар 217 Доступно Одягнути Одягнути Одягнути Одягнути Одягнути (предмети од…" at bounding box center [192, 89] width 385 height 178
click at [164, 98] on img at bounding box center [166, 105] width 16 height 16
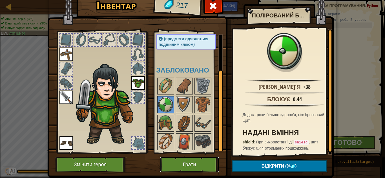
click at [197, 163] on button "Грати" at bounding box center [189, 164] width 59 height 15
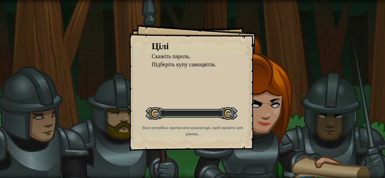
click at [298, 110] on div "[PERSON_NAME] пароль. Підберіть купу самоцвітів. Розпочати рівень Помилка заван…" at bounding box center [192, 89] width 385 height 178
click at [171, 120] on div at bounding box center [192, 113] width 92 height 13
drag, startPoint x: 171, startPoint y: 113, endPoint x: 171, endPoint y: 110, distance: 3.7
click at [171, 111] on div at bounding box center [192, 113] width 92 height 13
drag, startPoint x: 171, startPoint y: 108, endPoint x: 167, endPoint y: 93, distance: 15.8
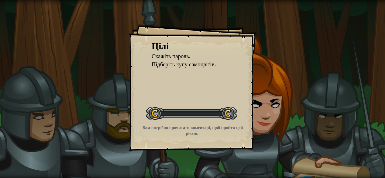
click at [171, 104] on div "Розпочати рівень" at bounding box center [192, 113] width 92 height 23
drag, startPoint x: 167, startPoint y: 93, endPoint x: 166, endPoint y: 83, distance: 9.7
click at [167, 92] on div "[PERSON_NAME] пароль. Підберіть купу самоцвітів. Розпочати рівень Помилка заван…" at bounding box center [192, 87] width 127 height 127
drag, startPoint x: 166, startPoint y: 83, endPoint x: 166, endPoint y: 76, distance: 7.6
click at [166, 80] on div "[PERSON_NAME] пароль. Підберіть купу самоцвітів. Розпочати рівень Помилка заван…" at bounding box center [192, 87] width 127 height 127
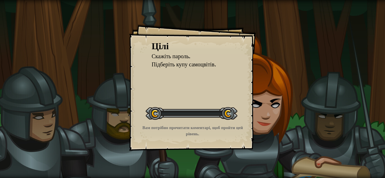
click at [166, 76] on div "[PERSON_NAME] пароль. Підберіть купу самоцвітів. Розпочати рівень Помилка заван…" at bounding box center [192, 87] width 127 height 127
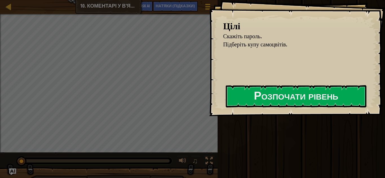
drag, startPoint x: 385, startPoint y: 20, endPoint x: 375, endPoint y: 12, distance: 12.8
click at [370, 28] on div "[PERSON_NAME] пароль. Підберіть купу самоцвітів. Розпочати рівень Помилка заван…" at bounding box center [192, 89] width 385 height 178
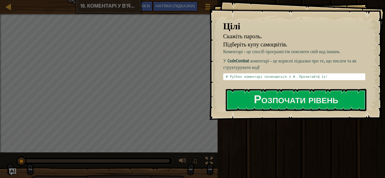
click at [261, 125] on div at bounding box center [296, 123] width 141 height 13
click at [257, 142] on div "[PERSON_NAME]" at bounding box center [300, 88] width 169 height 176
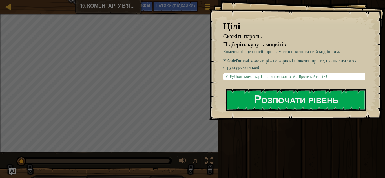
drag, startPoint x: 257, startPoint y: 142, endPoint x: 250, endPoint y: 185, distance: 43.7
click at [250, 0] on html "[PERSON_NAME] пароль. Підберіть купу самоцвітів. Коментарі - це спосіб програмі…" at bounding box center [192, 0] width 385 height 0
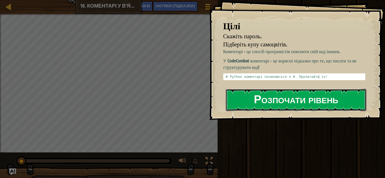
click at [292, 100] on button "Розпочати рівень" at bounding box center [296, 100] width 141 height 22
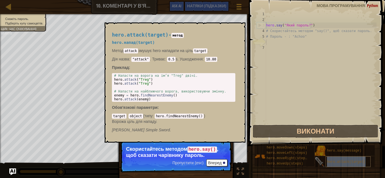
click at [331, 159] on div "hero.attack(target)" at bounding box center [347, 162] width 45 height 11
click at [330, 161] on span "hero.attack(target)" at bounding box center [346, 162] width 39 height 4
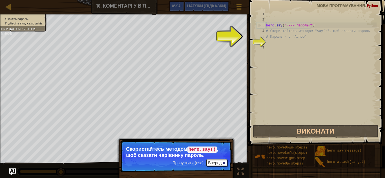
click at [283, 34] on div "hero . say ( "[PERSON_NAME]?" ) # Скористайтесь методом "say()", щоб сказати па…" at bounding box center [321, 73] width 112 height 124
type textarea "# Пароль - : "Achoo""
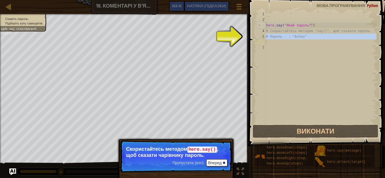
click at [283, 34] on div "hero . say ( "[PERSON_NAME]?" ) # Скористайтесь методом "say()", щоб сказати па…" at bounding box center [321, 73] width 112 height 124
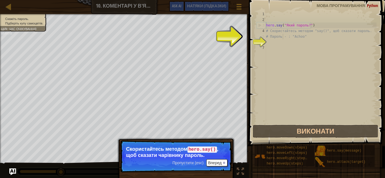
click at [283, 34] on div "hero . say ( "[PERSON_NAME]?" ) # Скористайтесь методом "say()", щоб сказати па…" at bounding box center [321, 73] width 112 height 124
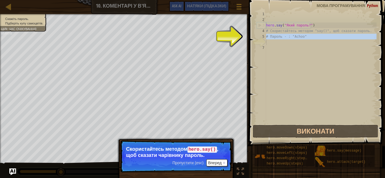
click at [283, 34] on div "hero . say ( "[PERSON_NAME]?" ) # Скористайтесь методом "say()", щоб сказати па…" at bounding box center [321, 67] width 112 height 113
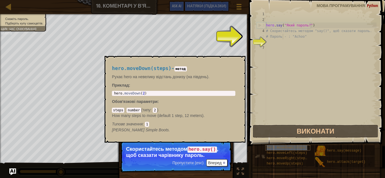
click at [299, 146] on div "hero.moveDown(steps)" at bounding box center [287, 147] width 45 height 5
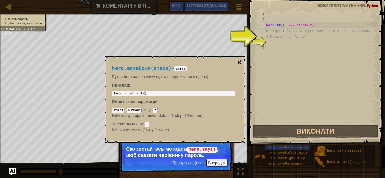
click at [240, 63] on button "×" at bounding box center [239, 63] width 5 height 8
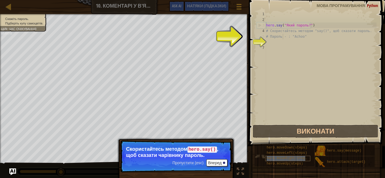
drag, startPoint x: 191, startPoint y: 178, endPoint x: 281, endPoint y: 157, distance: 92.7
click at [281, 157] on span "hero.moveRight(steps)" at bounding box center [288, 159] width 43 height 4
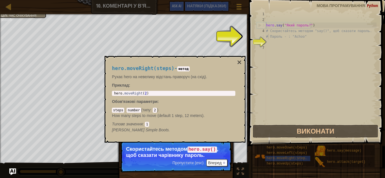
click at [269, 39] on div "hero . say ( "[PERSON_NAME]?" ) # Скористайтесь методом "say()", щоб сказати па…" at bounding box center [321, 73] width 112 height 124
drag, startPoint x: 233, startPoint y: 90, endPoint x: 243, endPoint y: 83, distance: 12.3
click at [240, 85] on div "hero.moveRight(steps) - метод Рухає hero на невелику відстань праворуч (на схід…" at bounding box center [175, 99] width 141 height 87
drag, startPoint x: 255, startPoint y: 75, endPoint x: 267, endPoint y: 68, distance: 13.9
drag, startPoint x: 267, startPoint y: 68, endPoint x: 264, endPoint y: 42, distance: 26.3
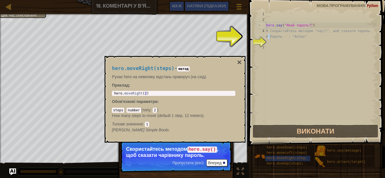
click at [264, 42] on div "6" at bounding box center [261, 42] width 9 height 6
click at [291, 37] on div "hero . say ( "[PERSON_NAME]?" ) # Скористайтесь методом "say()", щоб сказати па…" at bounding box center [321, 73] width 112 height 124
click at [309, 39] on div "hero . say ( "[PERSON_NAME]?" ) # Скористайтесь методом "say()", щоб сказати па…" at bounding box center [321, 73] width 112 height 124
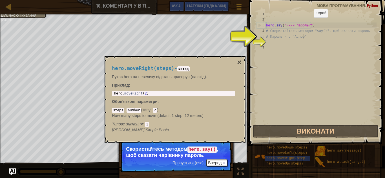
click at [309, 23] on div "hero . say ( "[PERSON_NAME]?" ) # Скористайтесь методом "say()", щоб сказати па…" at bounding box center [321, 73] width 112 height 124
type textarea "hero.say("Який пароль?")"
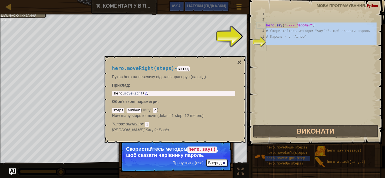
drag, startPoint x: 298, startPoint y: 26, endPoint x: 385, endPoint y: 188, distance: 183.4
click at [380, 0] on html "Карта Вступ до обчислювальних наук 10. Коментарі у в'язниці Ігрове меню Готово …" at bounding box center [192, 0] width 385 height 0
click at [240, 65] on button "×" at bounding box center [239, 63] width 5 height 8
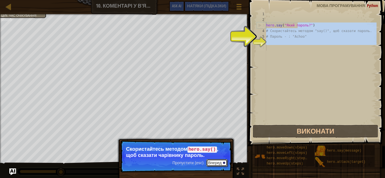
drag, startPoint x: 209, startPoint y: 160, endPoint x: 218, endPoint y: 165, distance: 10.0
click at [209, 160] on button "Вперед" at bounding box center [216, 162] width 21 height 7
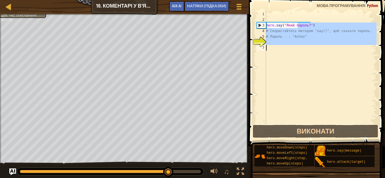
click at [311, 24] on div "hero . say ( "[PERSON_NAME]?" ) # Скористайтесь методом "say()", щоб сказати па…" at bounding box center [321, 67] width 112 height 113
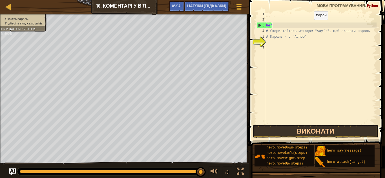
type textarea "h"
click at [304, 28] on div "IFIOFIIFIIOFIIIIRPRJIIKIFAGPUFYOFUIFGJLPI # Скористайтесь метоUдом "say()", щоб…" at bounding box center [321, 73] width 112 height 124
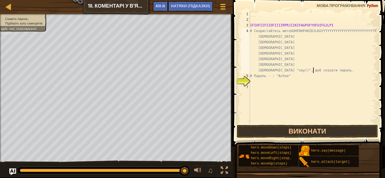
scroll to position [3, 77]
type textarea "IFIOFIIFIIOFIIIIRPRJIIKIFAGPUFYOFUIFGJLPIUUHFDHFHOZDJLKGYYYYYYYYYYYYYYYYYYYYYYY…"
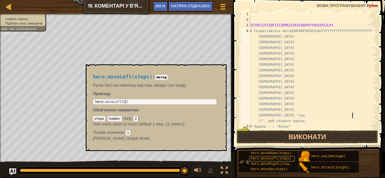
scroll to position [3, 76]
type textarea "YYYYYYYYYYYYYYYYYYYYYYYYYYYYYYYYYYYYYYYYYYYYYYYYYYYYYYYYYYYYYYYYYYYYYYYYYYYYYYY…"
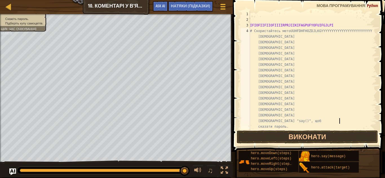
scroll to position [3, 7]
type textarea "[DEMOGRAPHIC_DATA]"
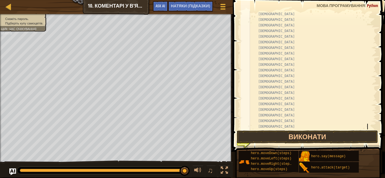
scroll to position [39, 0]
type textarea "YYYYYYYYYYYYYYYYYYYYYYYYYYYYYYYYYYYYYYYYYYYYYYYYYYYYYYYYYYYYYYYYYYYYYYYYYYYYYYY…"
type textarea "[DEMOGRAPHIC_DATA]"
